Goal: Learn about a topic

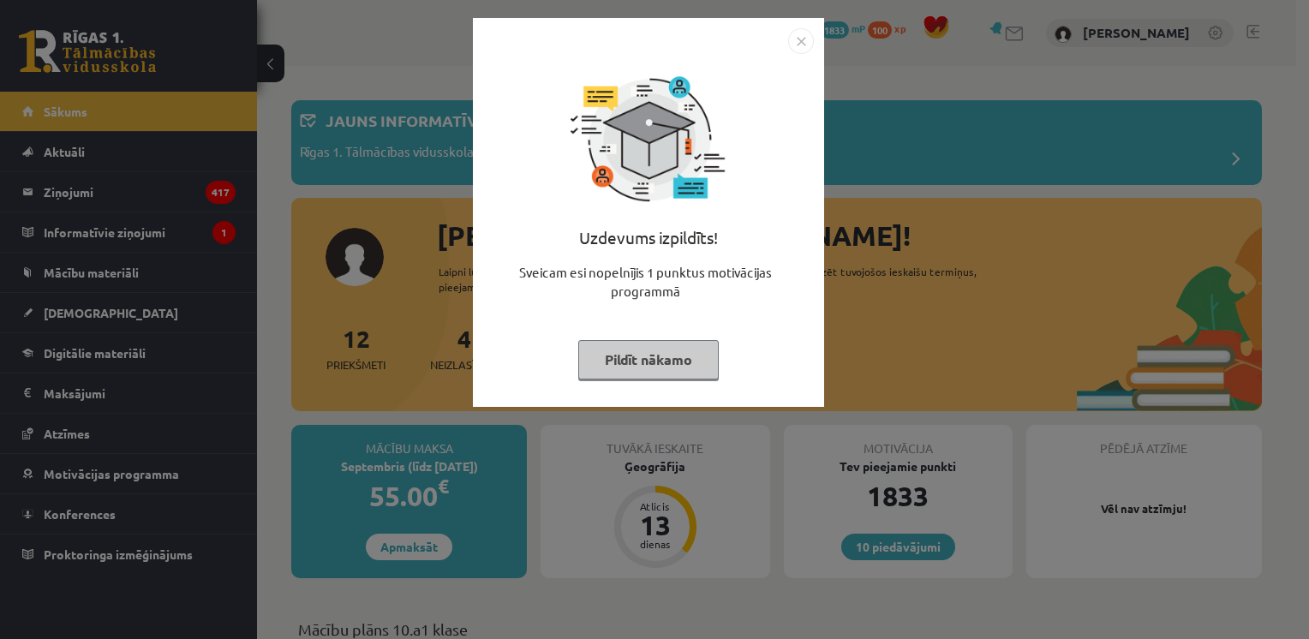
click at [638, 365] on button "Pildīt nākamo" at bounding box center [648, 359] width 140 height 39
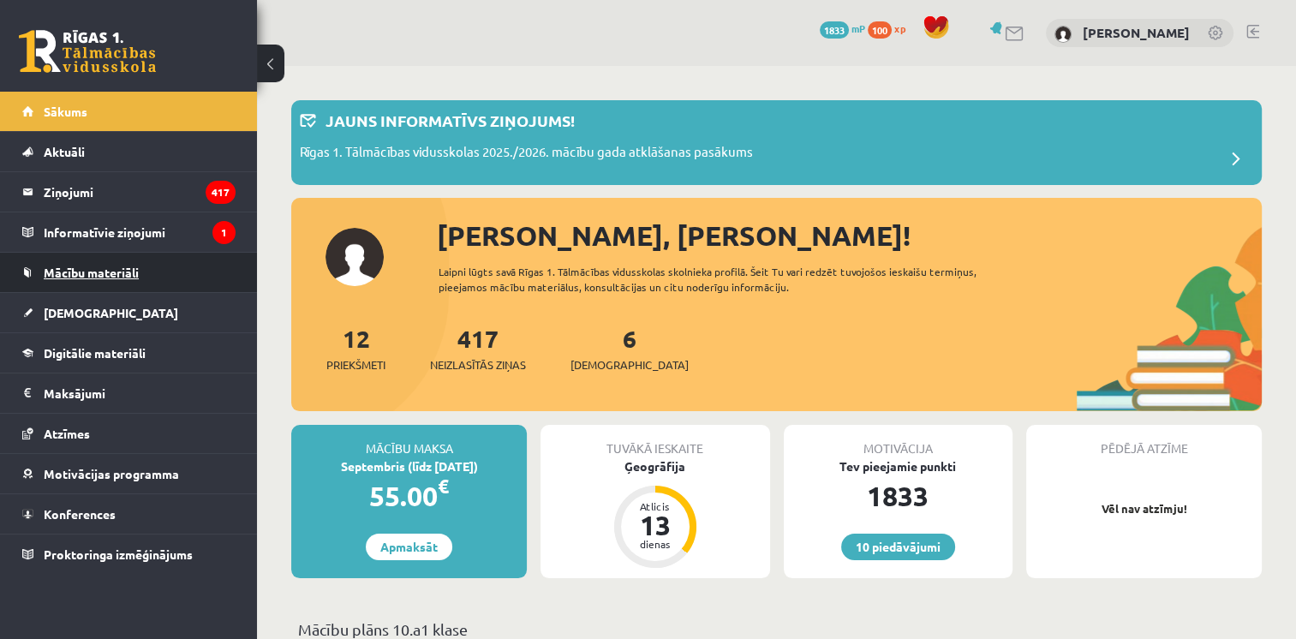
click at [113, 264] on link "Mācību materiāli" at bounding box center [128, 272] width 213 height 39
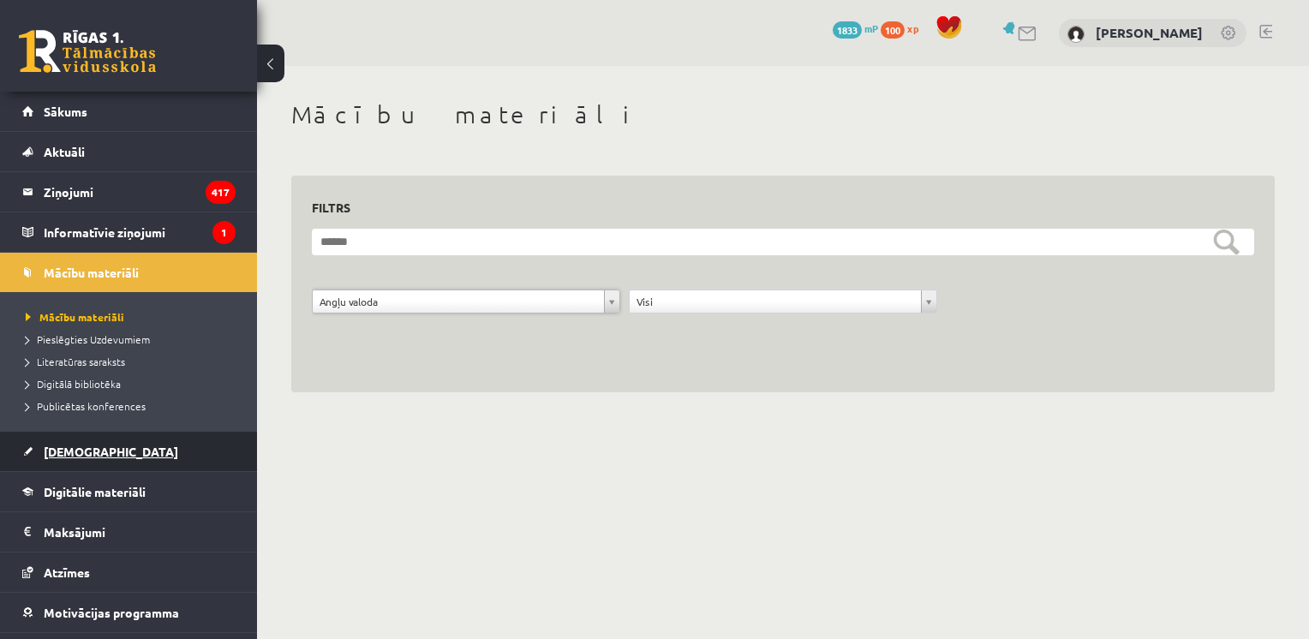
click at [62, 465] on link "[DEMOGRAPHIC_DATA]" at bounding box center [128, 451] width 213 height 39
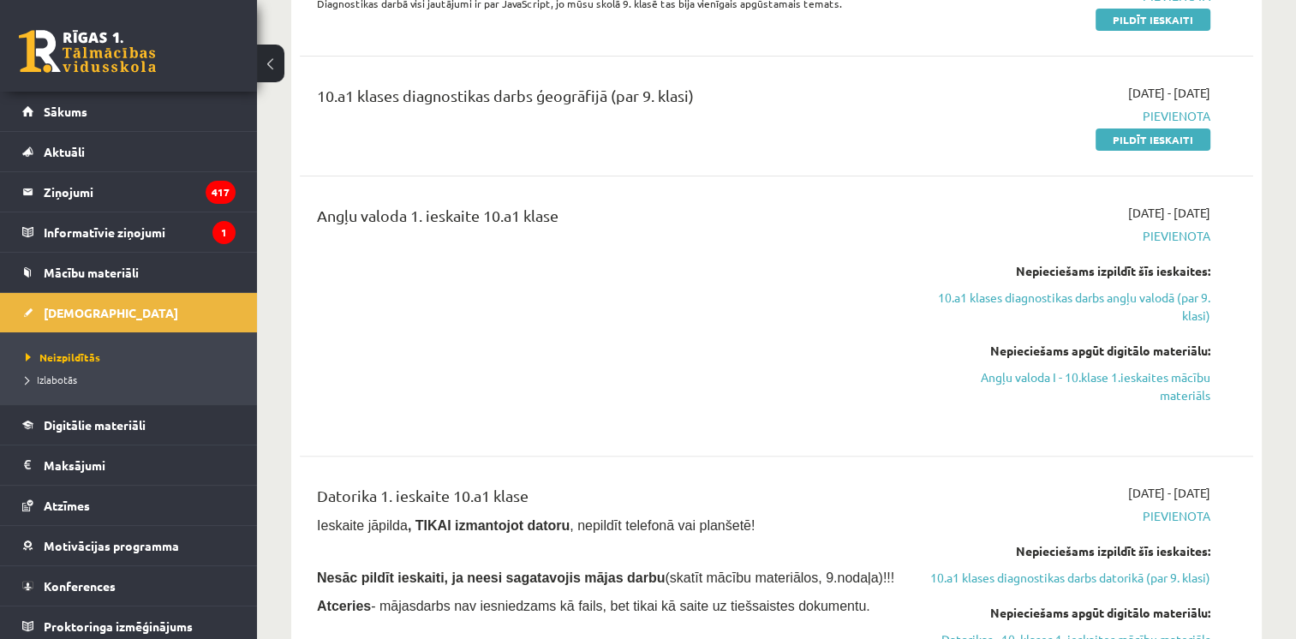
scroll to position [428, 0]
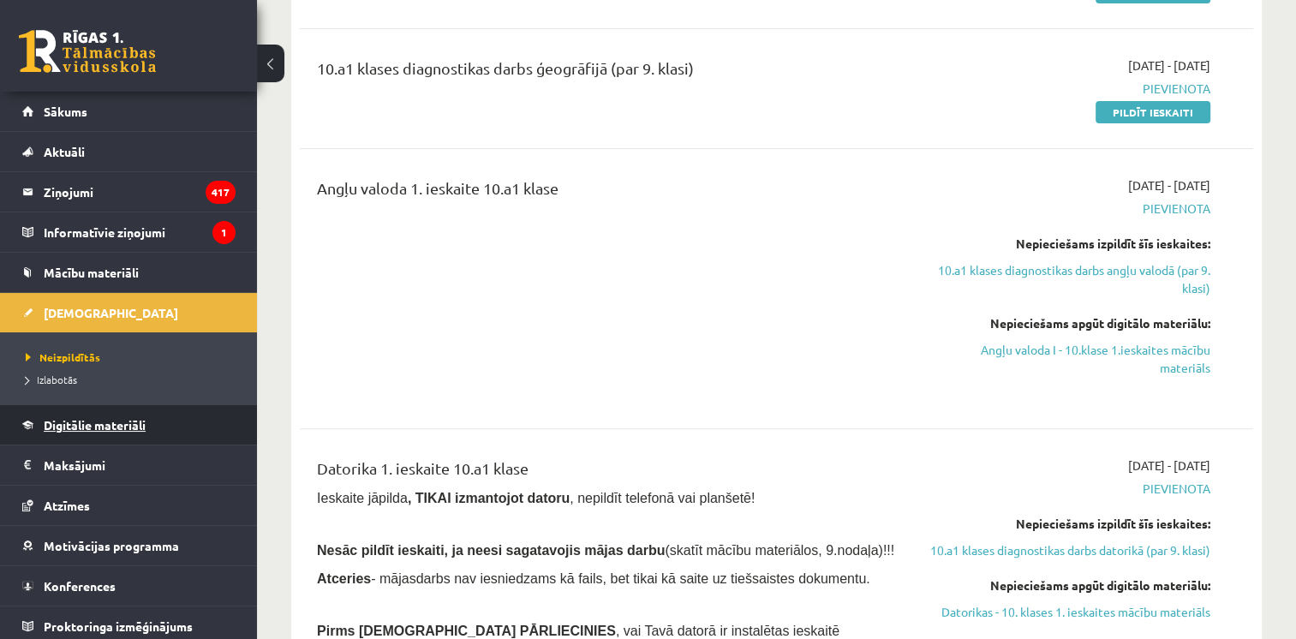
click at [62, 439] on link "Digitālie materiāli" at bounding box center [128, 424] width 213 height 39
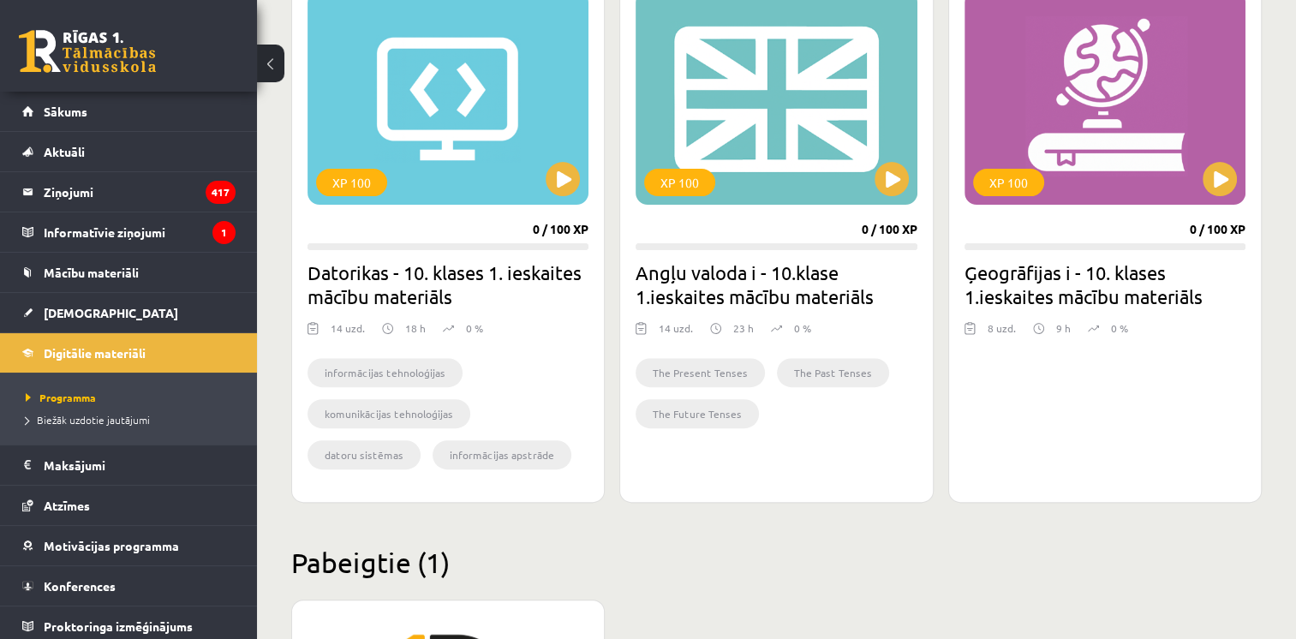
scroll to position [428, 0]
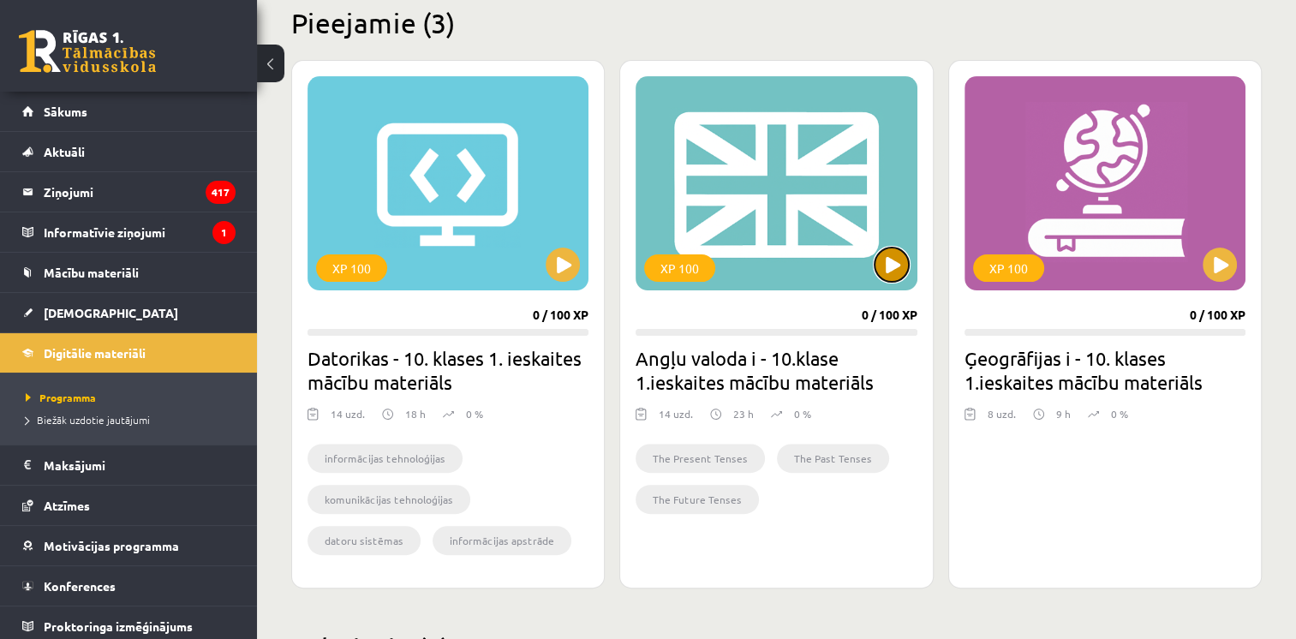
click at [898, 262] on button at bounding box center [892, 265] width 34 height 34
click at [879, 278] on div "XP 100" at bounding box center [776, 183] width 281 height 214
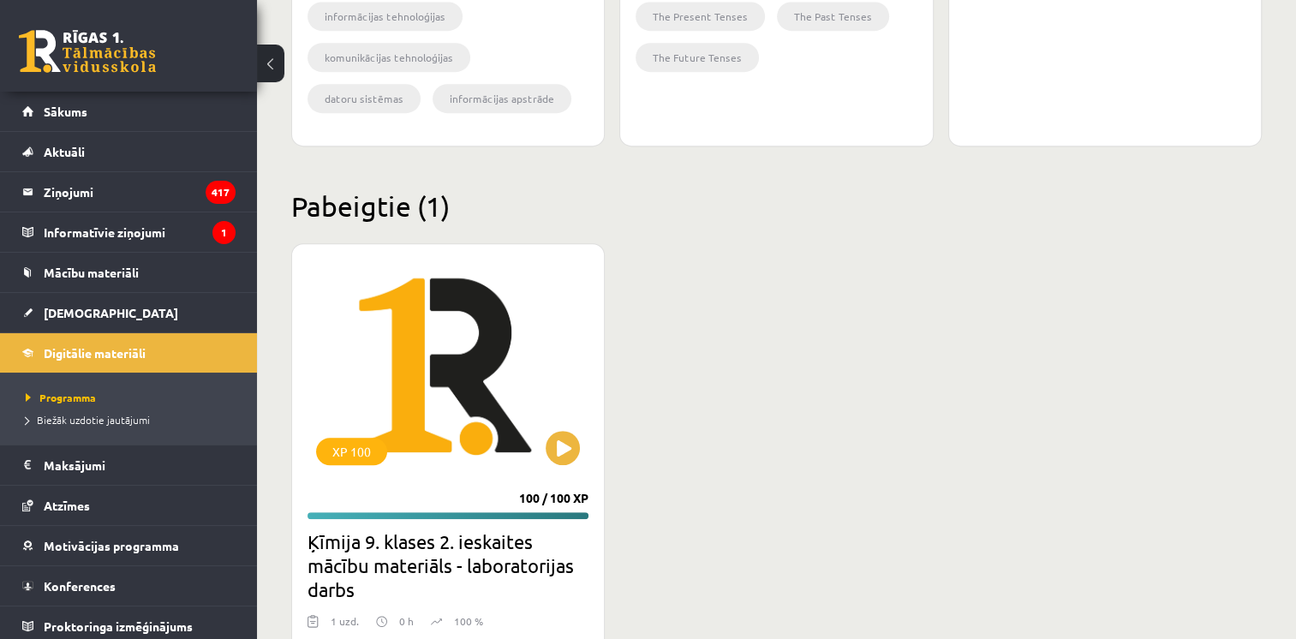
scroll to position [940, 0]
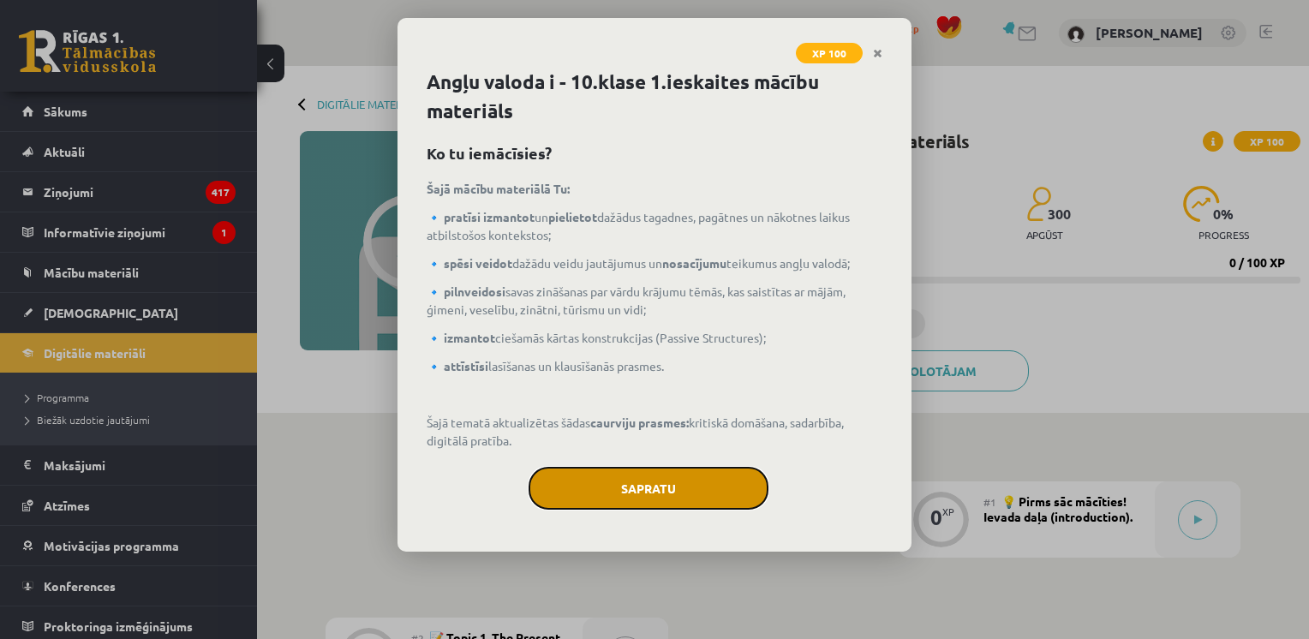
click at [733, 495] on button "Sapratu" at bounding box center [648, 488] width 240 height 43
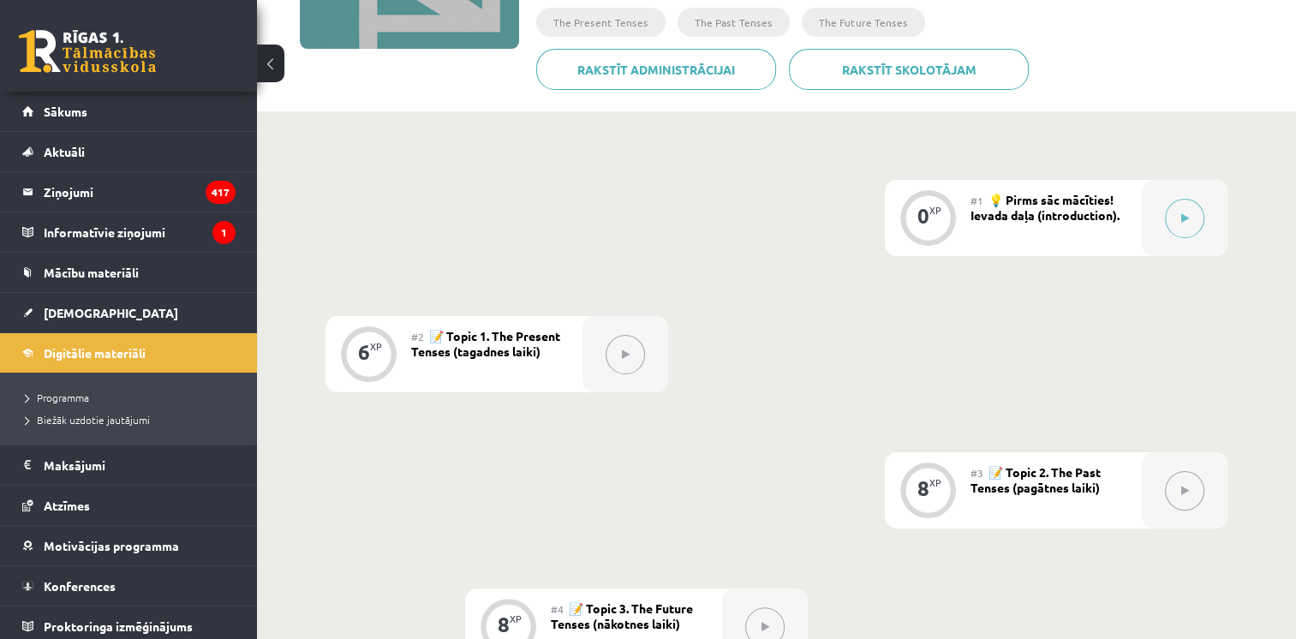
scroll to position [275, 0]
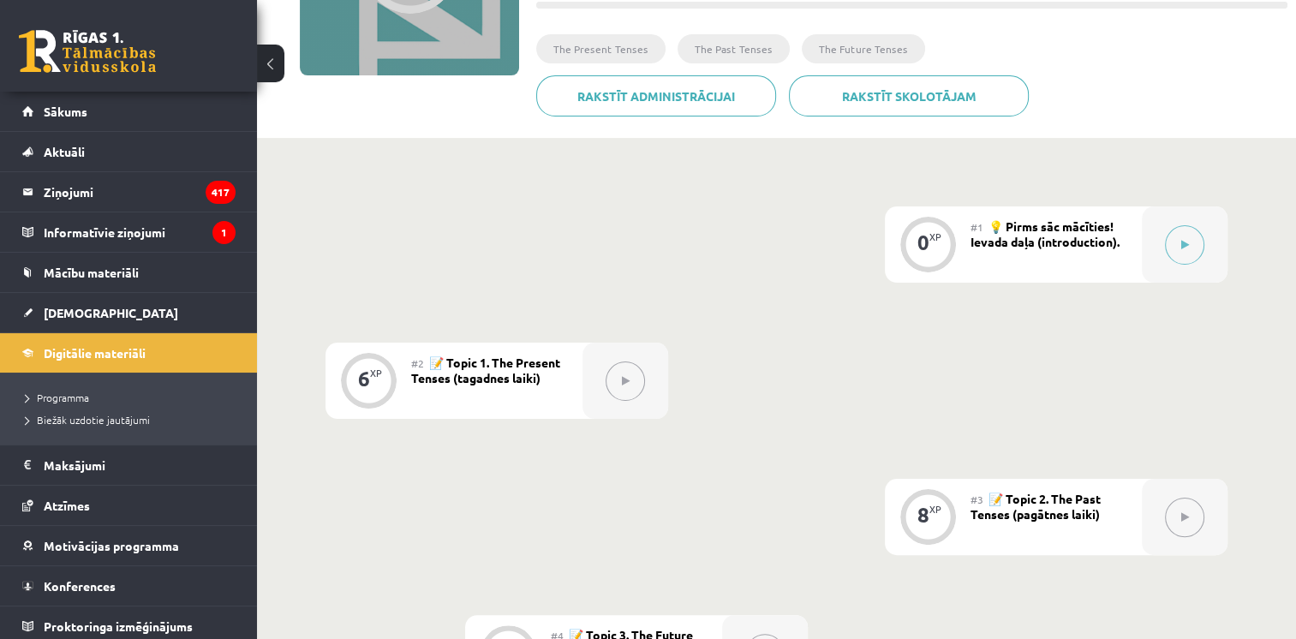
drag, startPoint x: 547, startPoint y: 101, endPoint x: 379, endPoint y: 207, distance: 199.4
